Goal: Task Accomplishment & Management: Use online tool/utility

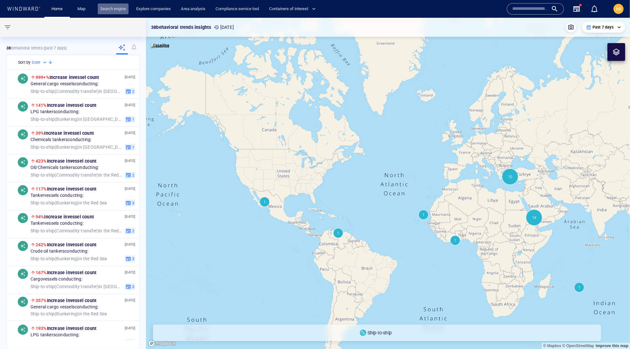
click at [117, 9] on link "Search engine" at bounding box center [113, 8] width 31 height 11
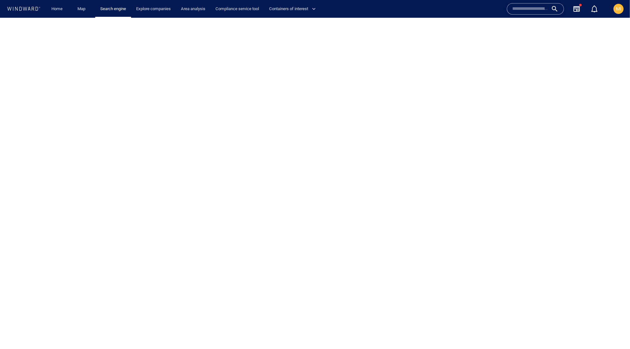
click at [17, 57] on div at bounding box center [315, 183] width 630 height 332
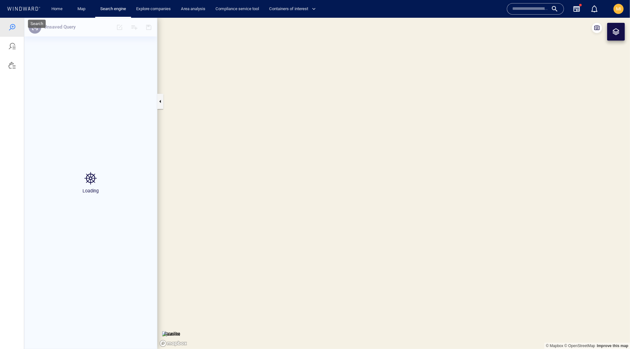
click at [16, 27] on div at bounding box center [12, 27] width 8 height 8
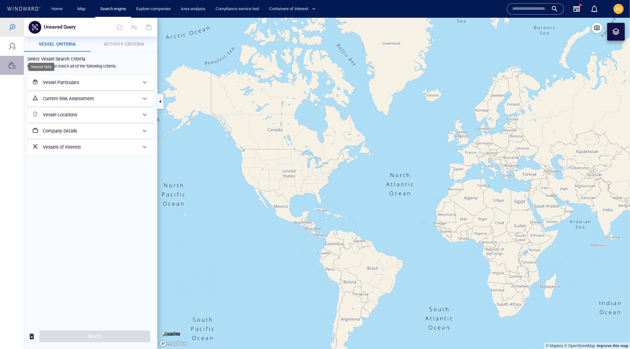
click at [10, 69] on div at bounding box center [12, 65] width 8 height 8
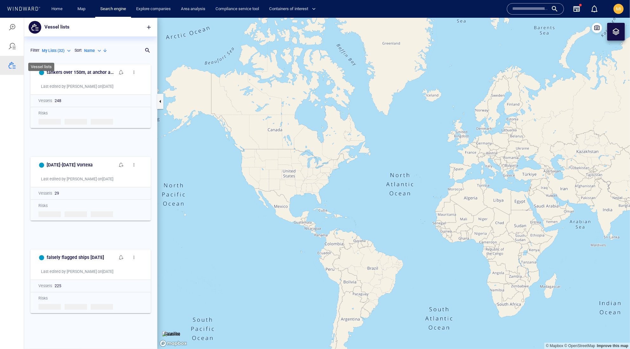
scroll to position [0, 0]
click at [148, 25] on span "button" at bounding box center [149, 27] width 6 height 6
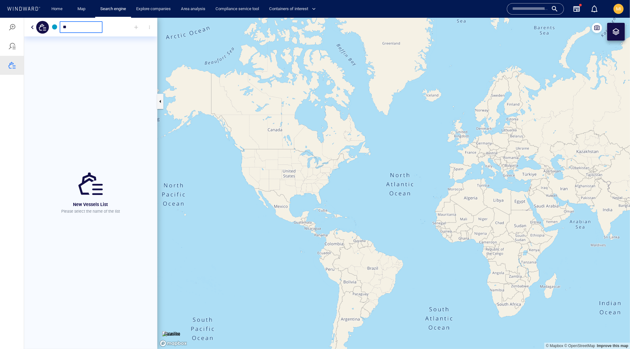
type input "*"
type input "**********"
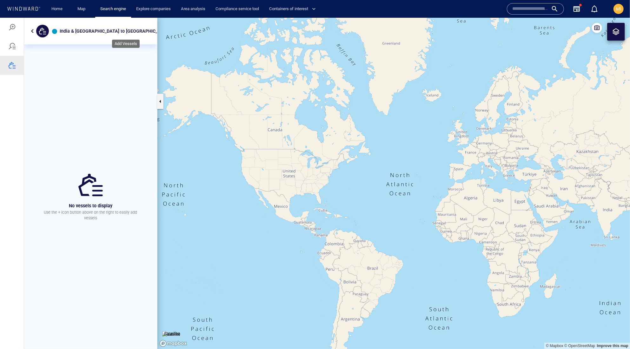
click at [170, 27] on div at bounding box center [177, 24] width 14 height 14
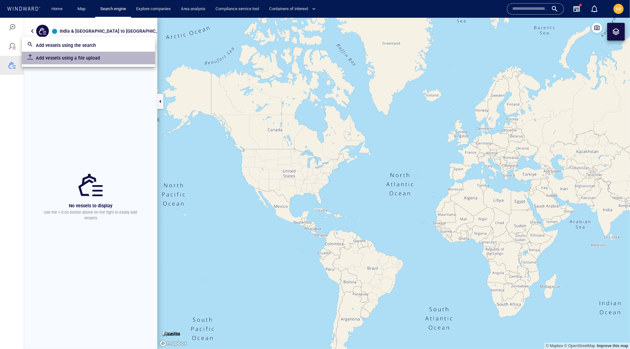
click at [120, 62] on p "Add vessels using a file upload" at bounding box center [93, 58] width 114 height 8
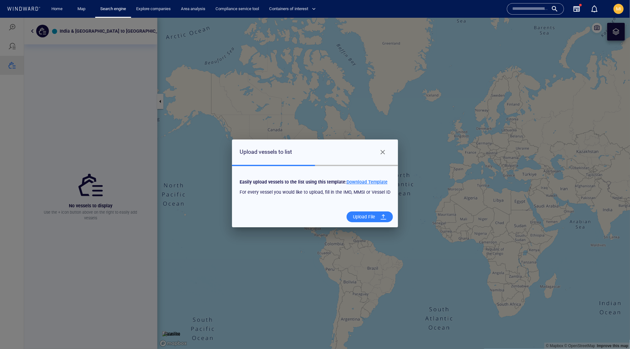
click at [387, 179] on span "Download Template" at bounding box center [366, 181] width 41 height 5
click at [386, 148] on span "Close" at bounding box center [383, 152] width 8 height 8
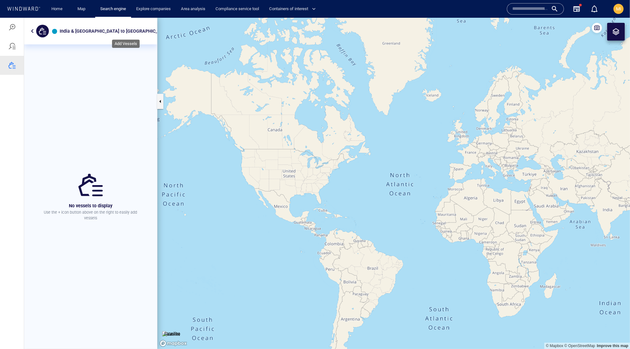
click at [170, 24] on div at bounding box center [177, 24] width 14 height 14
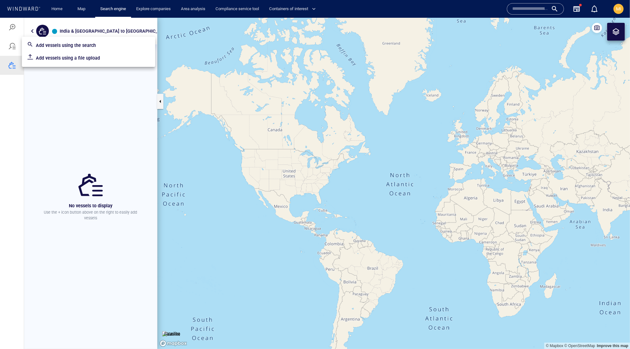
click at [113, 62] on p "Add vessels using a file upload" at bounding box center [93, 58] width 114 height 8
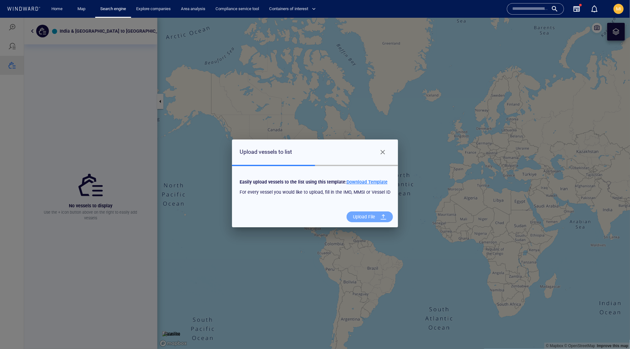
click at [378, 220] on div "Upload File" at bounding box center [363, 216] width 27 height 13
click at [0, 17] on input "Upload File" at bounding box center [0, 17] width 0 height 0
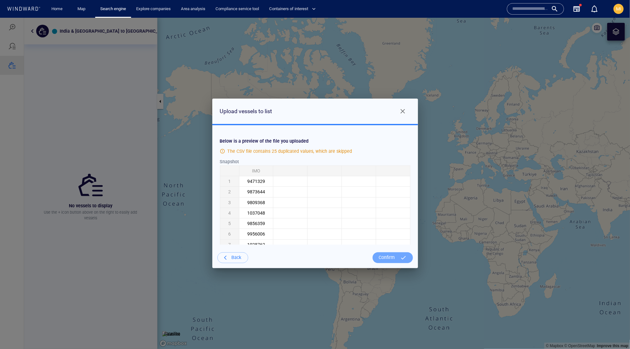
click at [385, 263] on div "Confirm" at bounding box center [386, 257] width 21 height 13
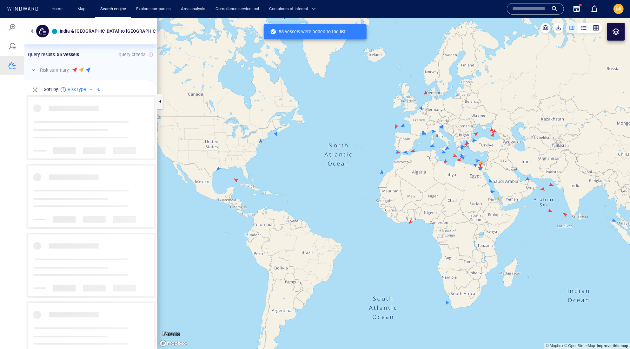
scroll to position [254, 133]
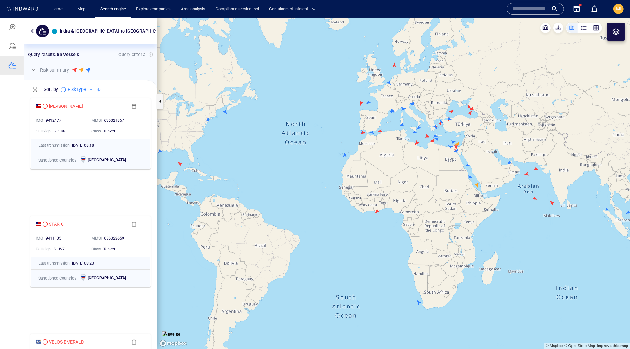
drag, startPoint x: 410, startPoint y: 212, endPoint x: 349, endPoint y: 237, distance: 66.0
click at [351, 234] on canvas "Map" at bounding box center [393, 183] width 472 height 332
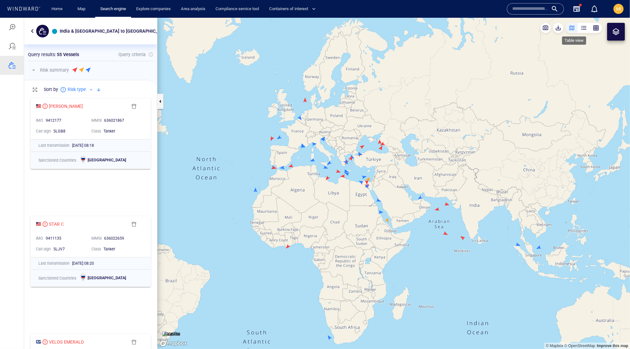
click at [581, 28] on div "button" at bounding box center [584, 27] width 6 height 6
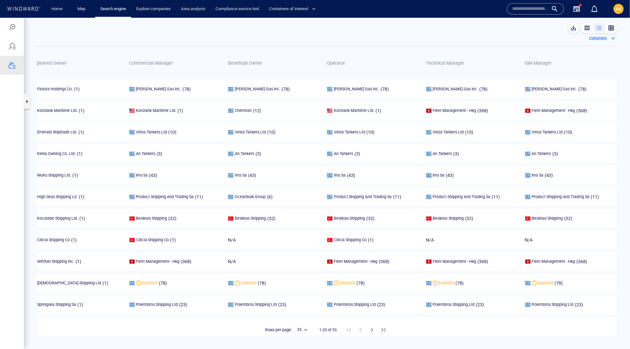
scroll to position [0, 561]
click at [305, 334] on body "India & [GEOGRAPHIC_DATA] to [GEOGRAPHIC_DATA] Something went wrong An error oc…" at bounding box center [315, 183] width 630 height 332
click at [300, 323] on li "50" at bounding box center [300, 316] width 18 height 11
type input "**"
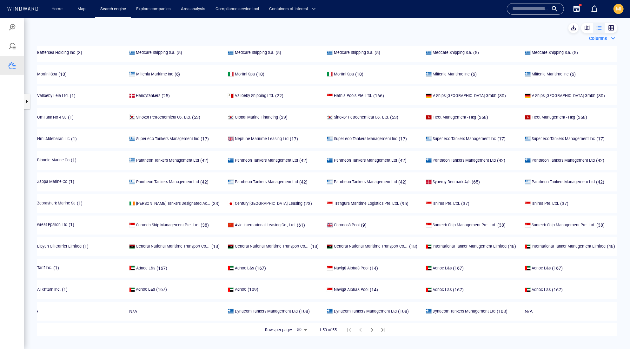
scroll to position [1032, 468]
click at [570, 26] on span "button" at bounding box center [573, 27] width 6 height 6
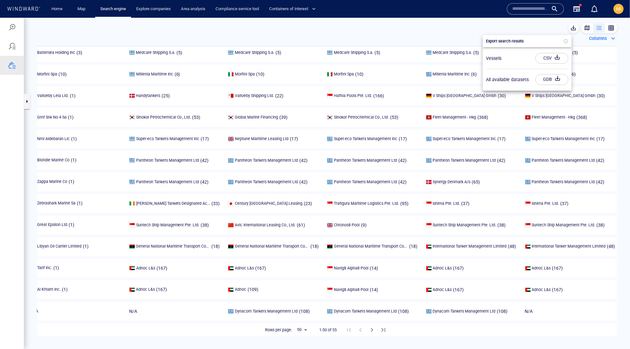
click at [553, 63] on div "button" at bounding box center [557, 57] width 9 height 11
